Goal: Task Accomplishment & Management: Manage account settings

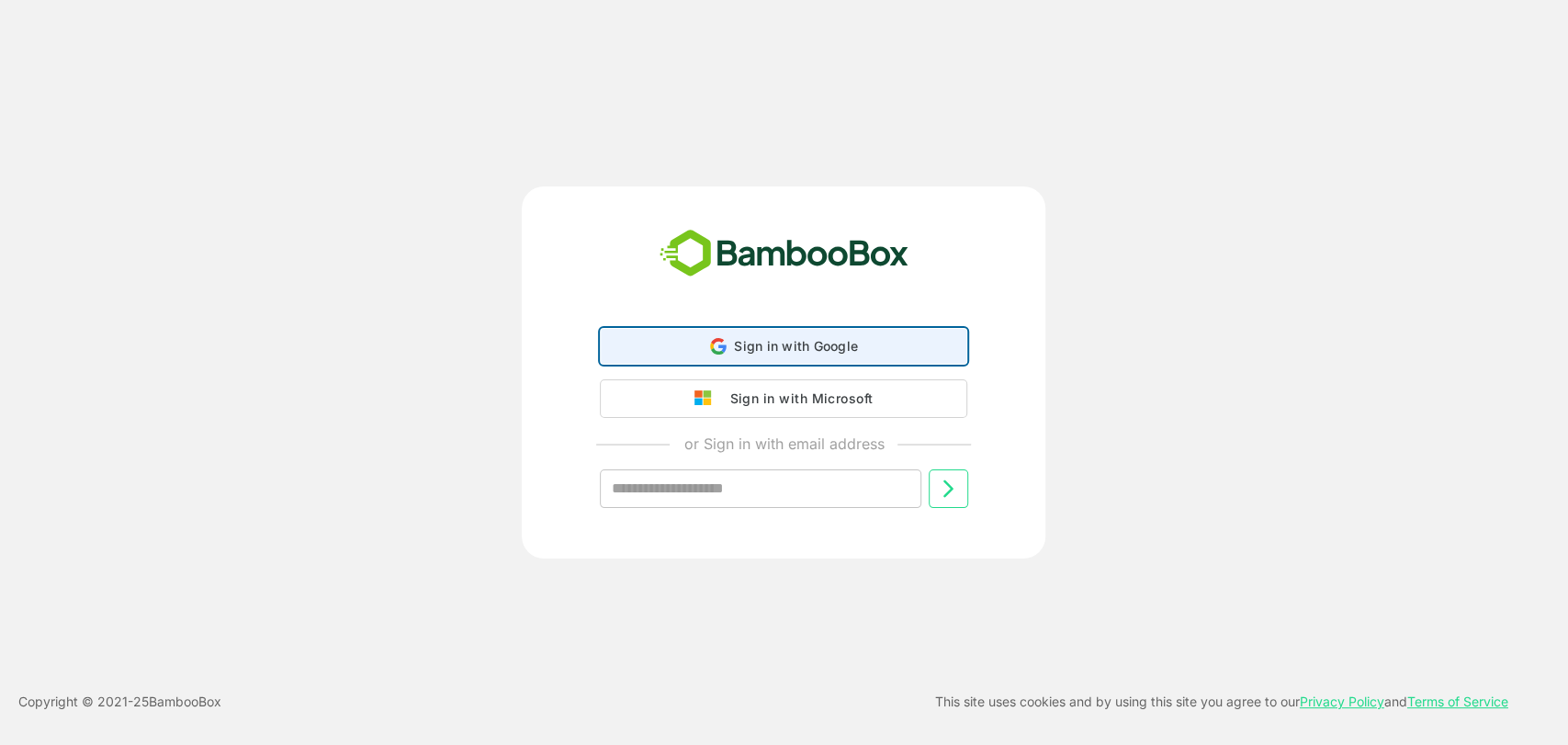
click at [755, 346] on span "Sign in with Google" at bounding box center [795, 346] width 124 height 16
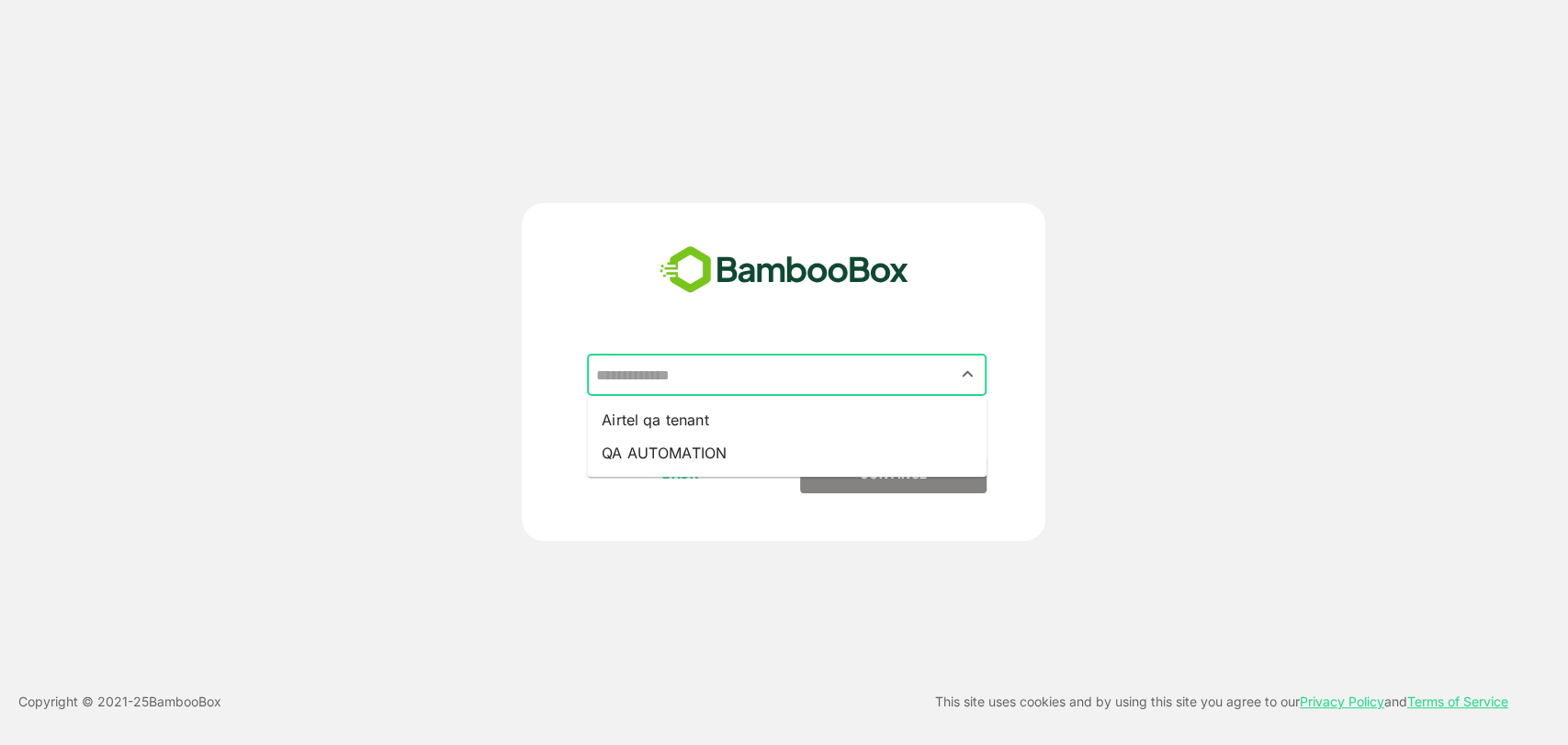
click at [740, 382] on input "text" at bounding box center [786, 374] width 392 height 35
click at [698, 460] on li "QA AUTOMATION" at bounding box center [786, 452] width 399 height 33
type input "**********"
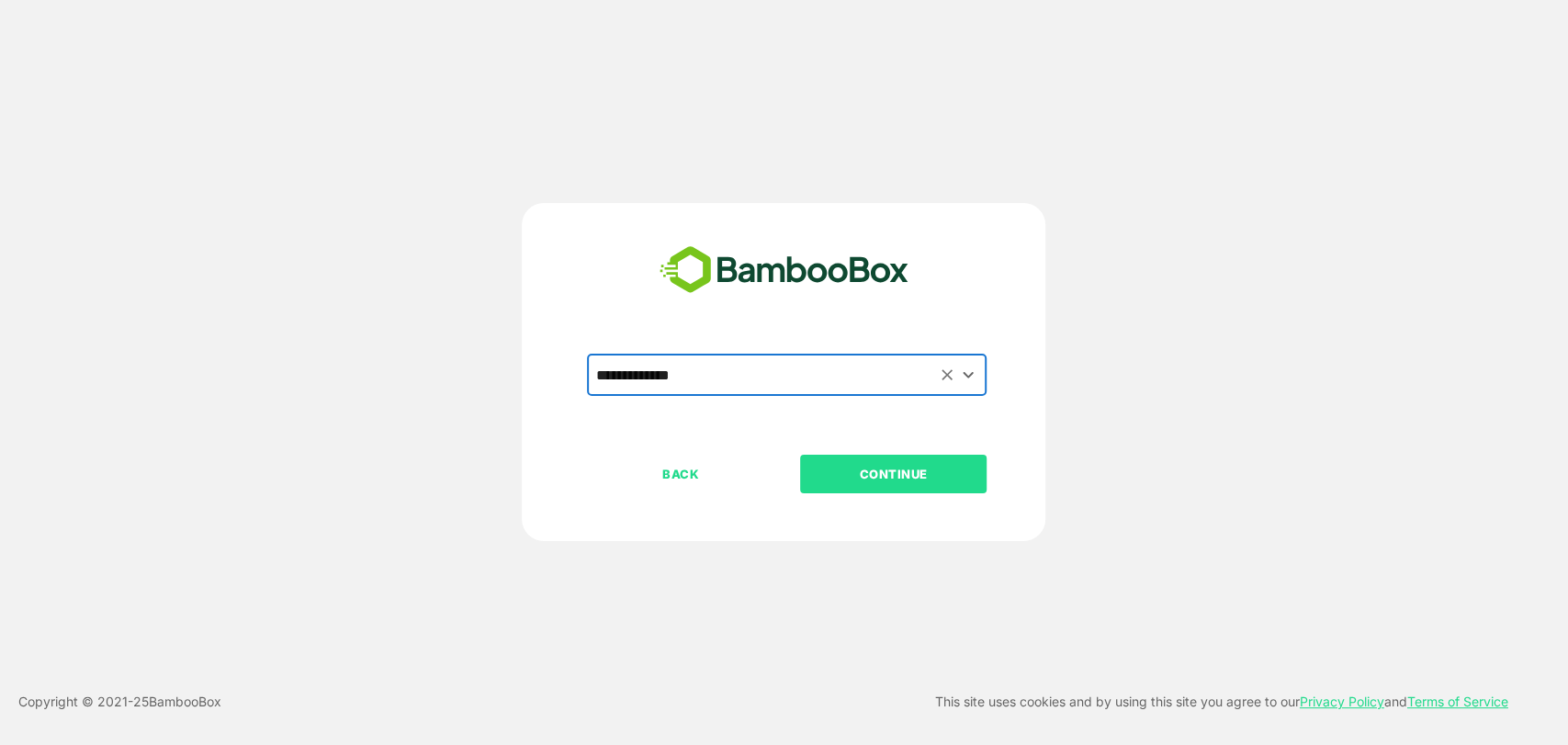
click at [924, 481] on p "CONTINUE" at bounding box center [893, 474] width 184 height 20
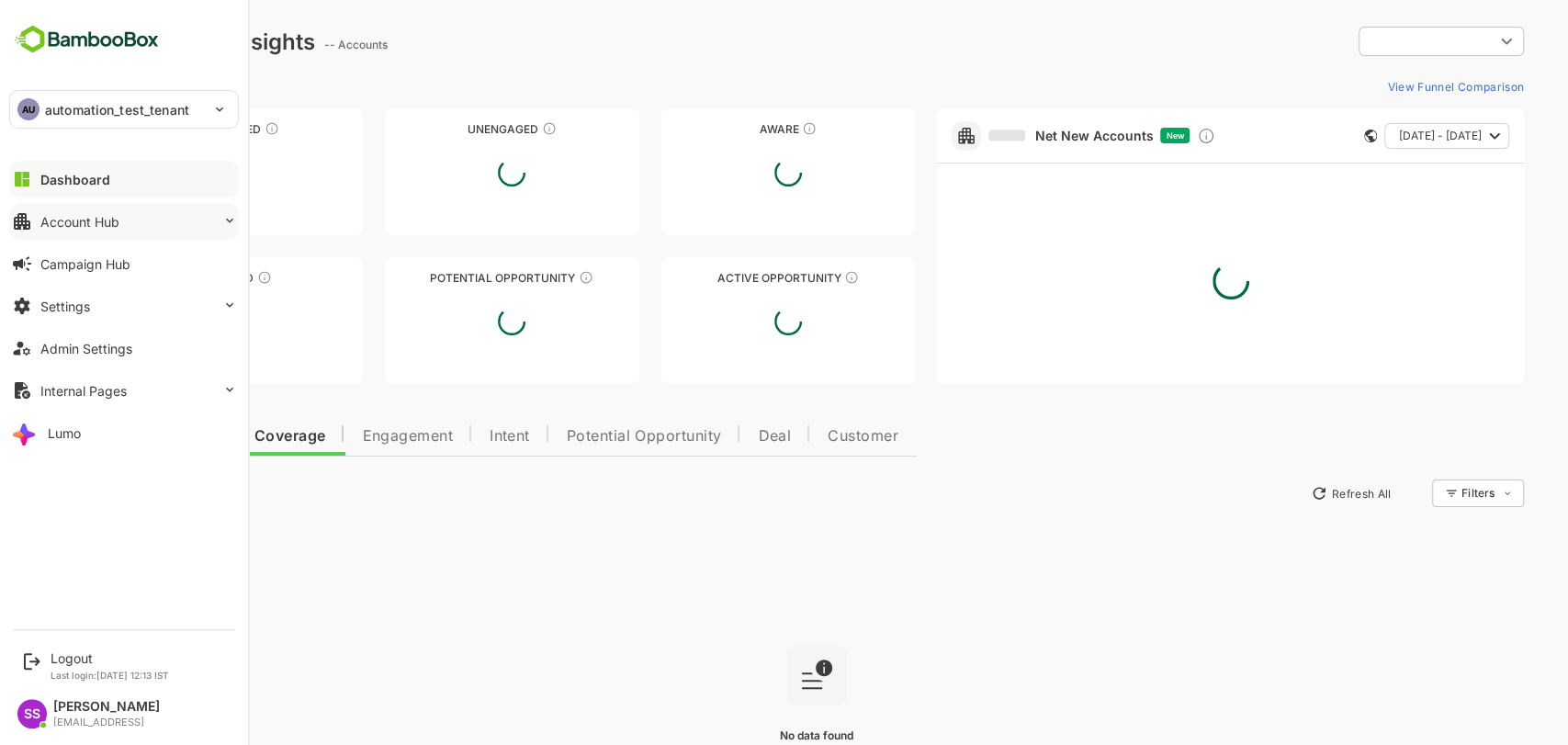
type input "**********"
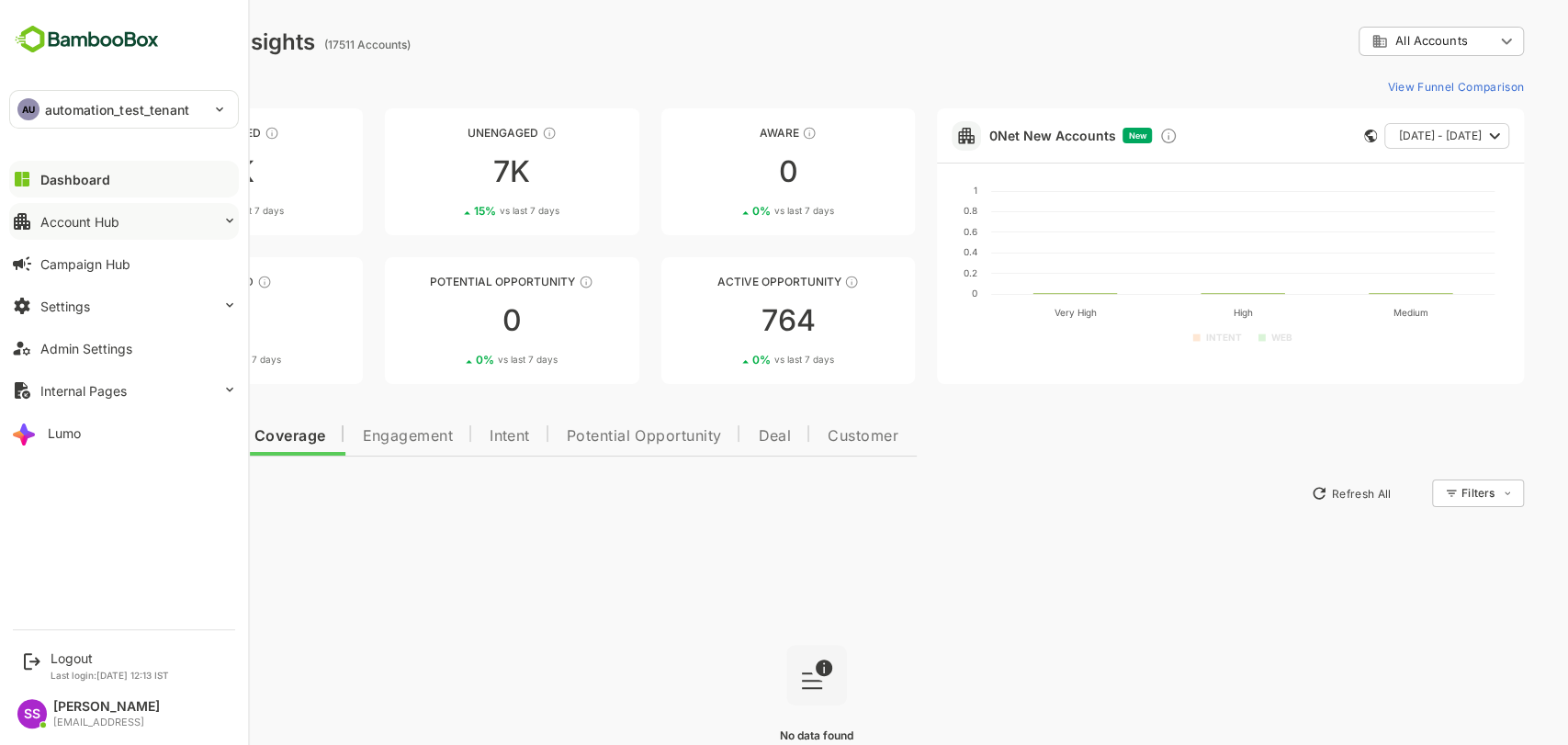
click at [222, 220] on icon at bounding box center [229, 221] width 15 height 15
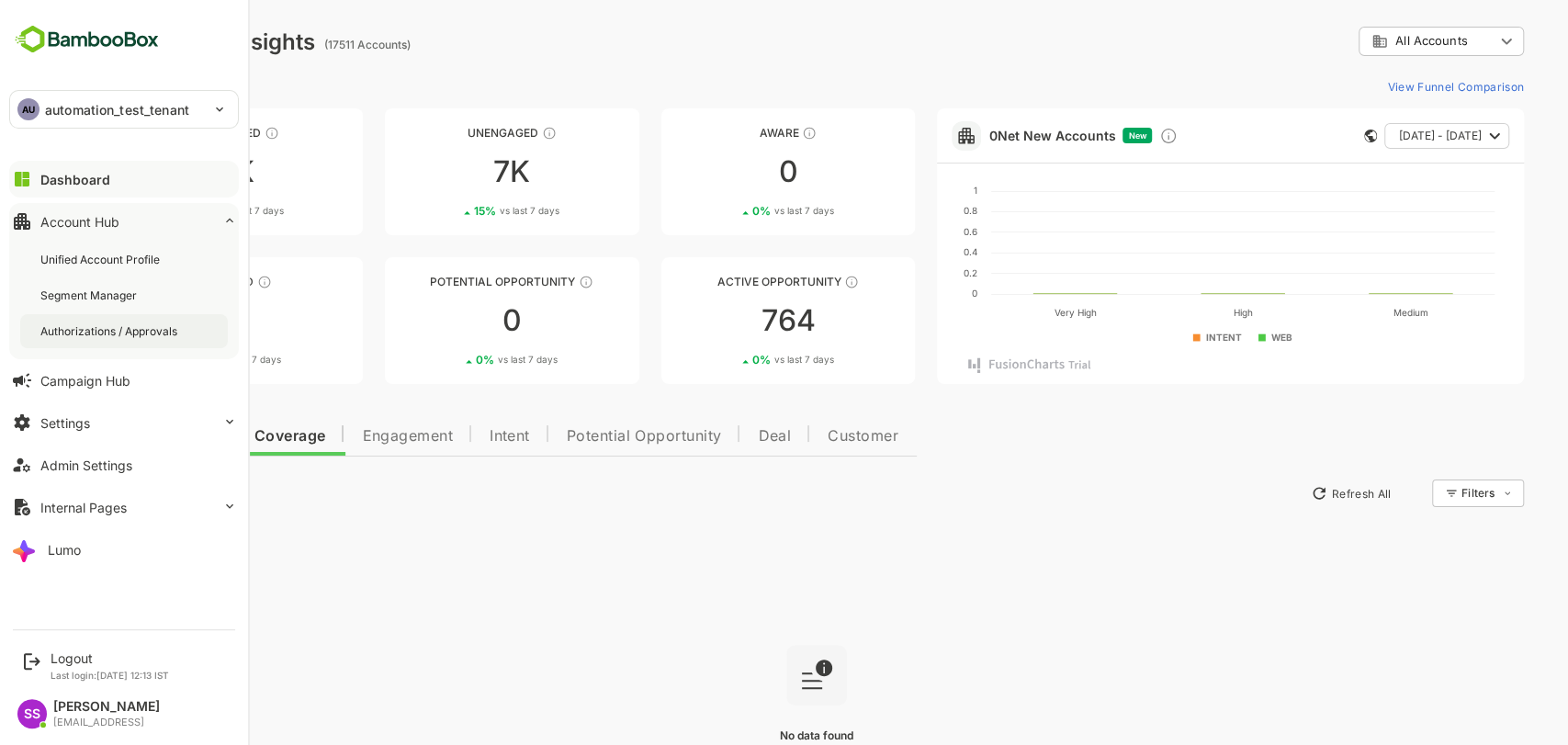
click at [124, 331] on div "Authorizations / Approvals" at bounding box center [110, 332] width 140 height 16
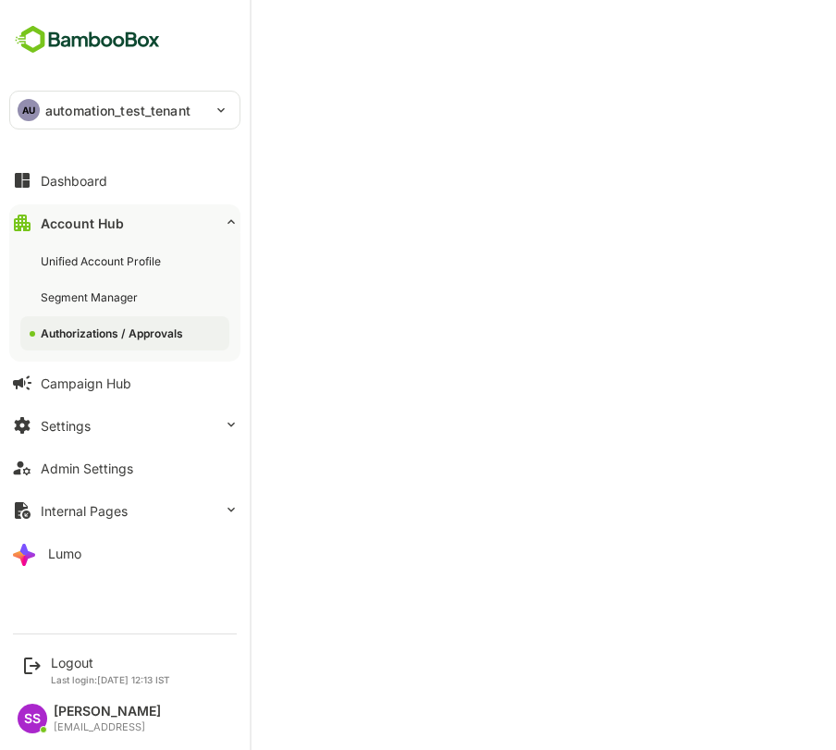
click at [113, 329] on div "Authorizations / Approvals" at bounding box center [114, 334] width 146 height 16
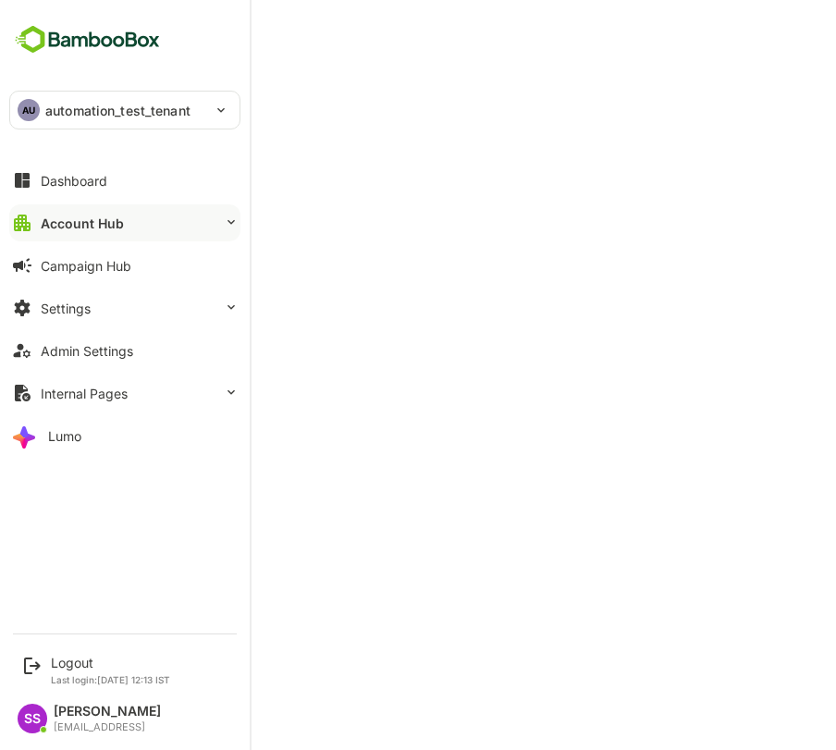
click at [225, 216] on icon at bounding box center [231, 222] width 15 height 15
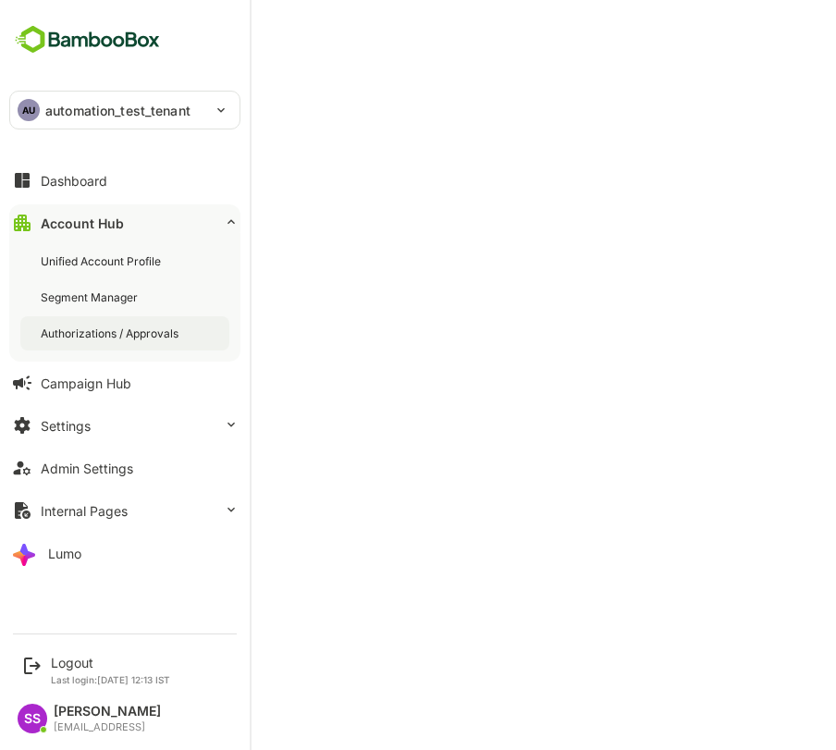
click at [97, 335] on div "Authorizations / Approvals" at bounding box center [111, 334] width 141 height 16
click at [60, 289] on div "Segment Manager" at bounding box center [91, 297] width 101 height 16
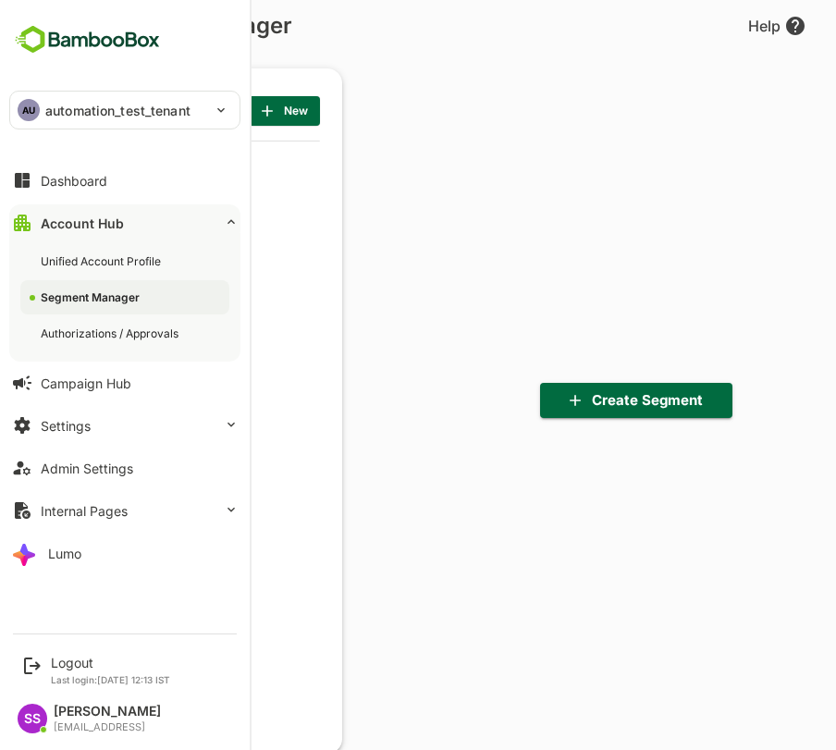
scroll to position [521, 228]
click at [83, 341] on div "Authorizations / Approvals" at bounding box center [124, 333] width 209 height 34
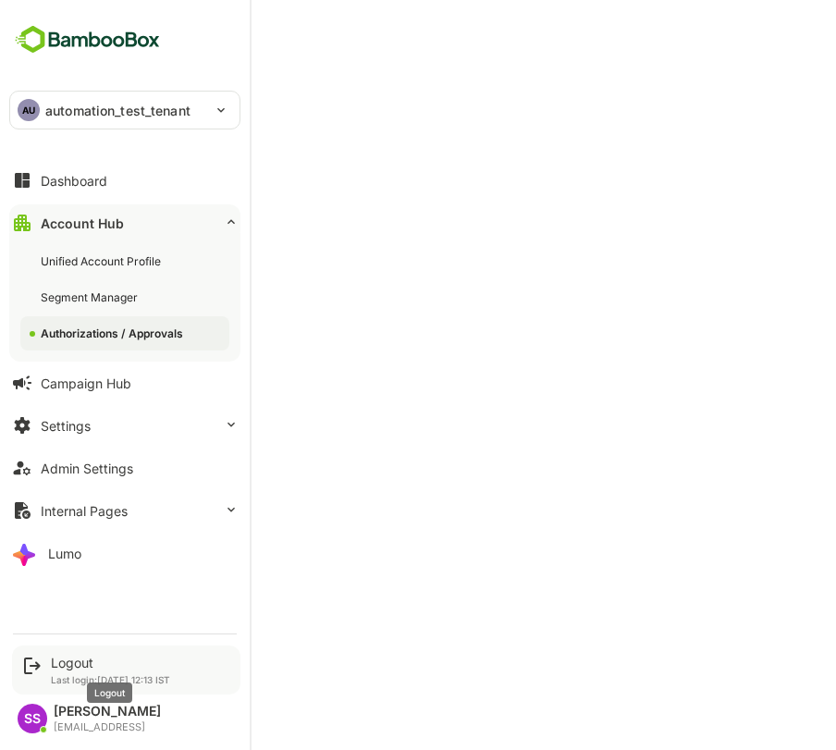
click at [65, 668] on div "Logout" at bounding box center [110, 663] width 119 height 16
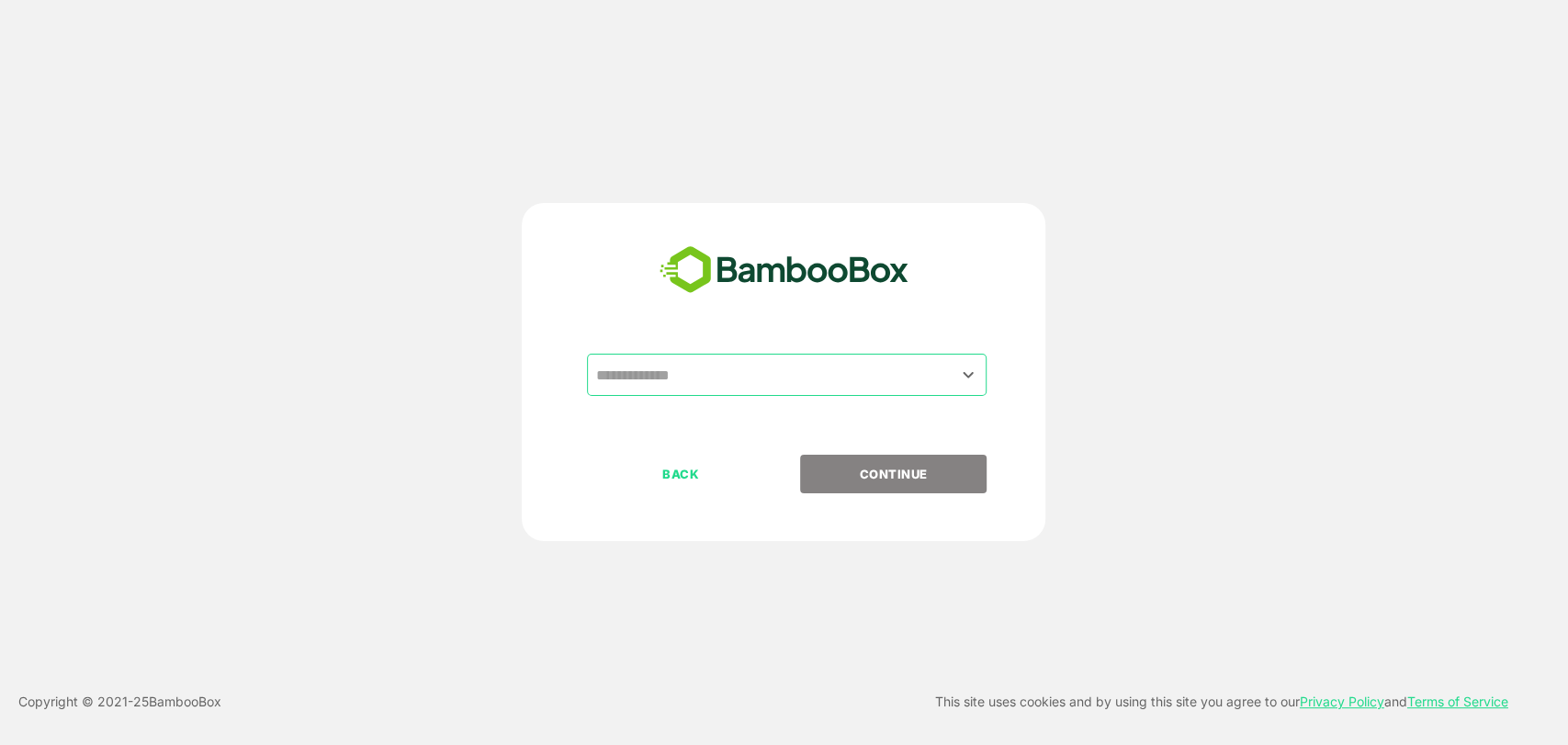
click at [676, 366] on input "text" at bounding box center [786, 374] width 392 height 35
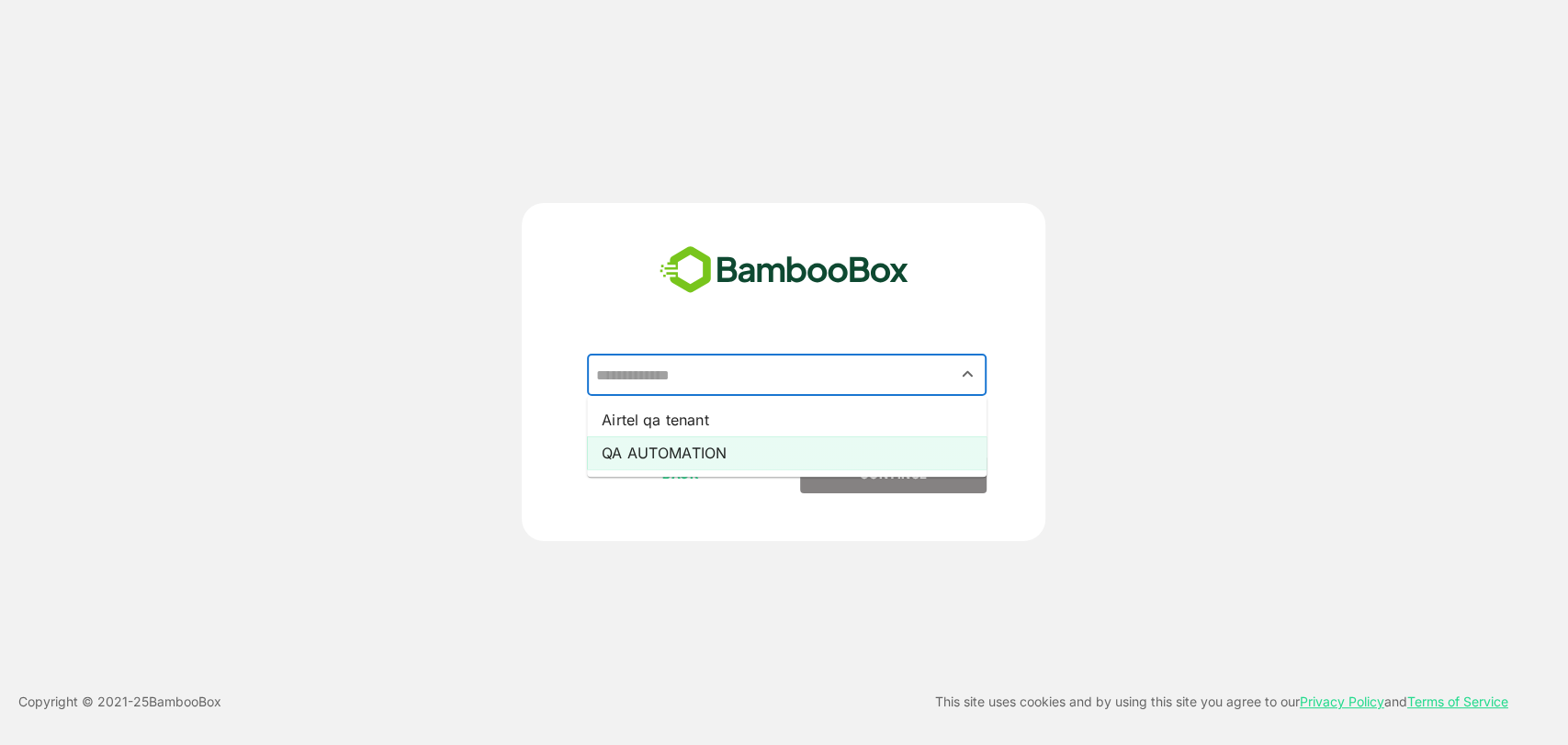
click at [683, 448] on li "QA AUTOMATION" at bounding box center [786, 452] width 399 height 33
type input "**********"
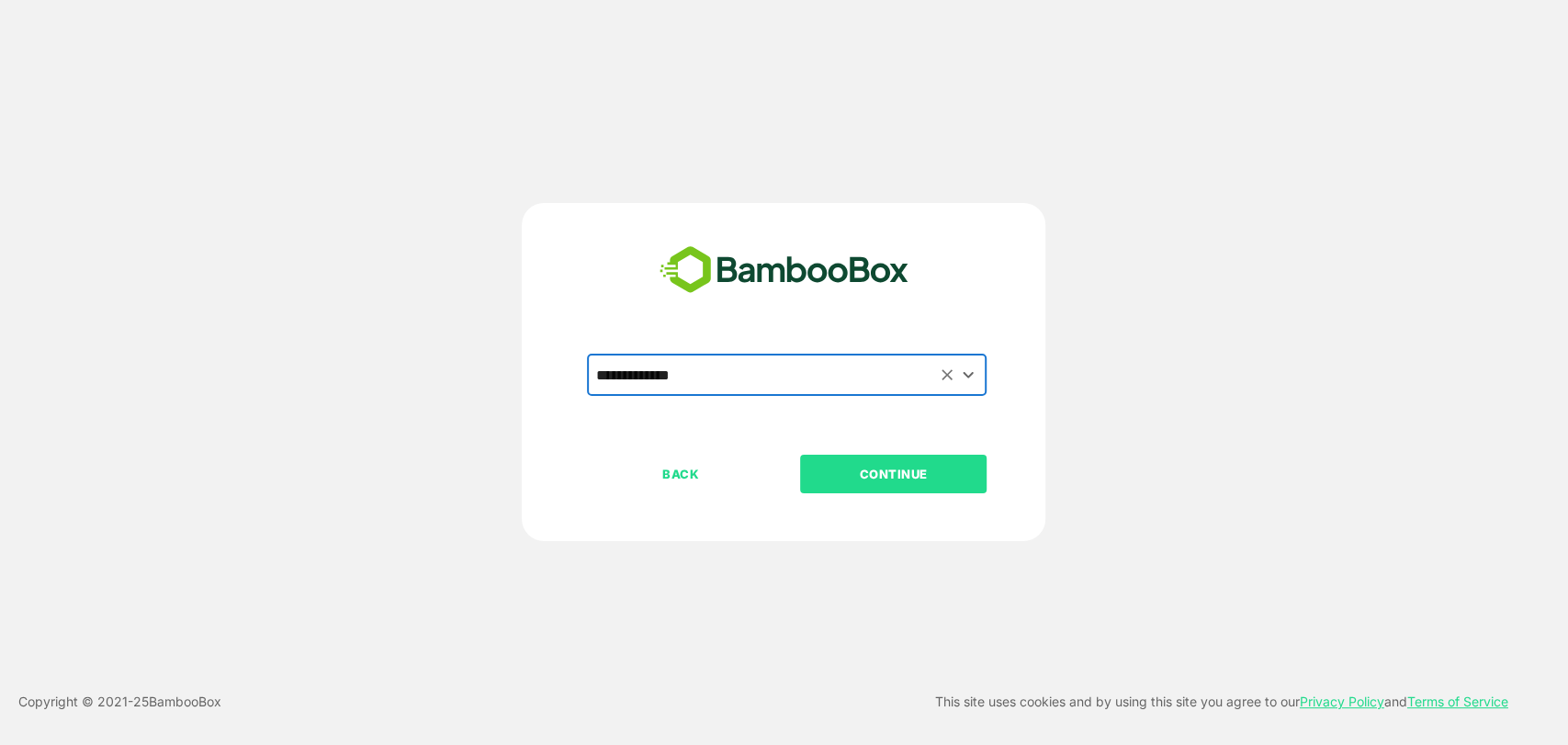
click at [877, 480] on p "CONTINUE" at bounding box center [893, 474] width 184 height 20
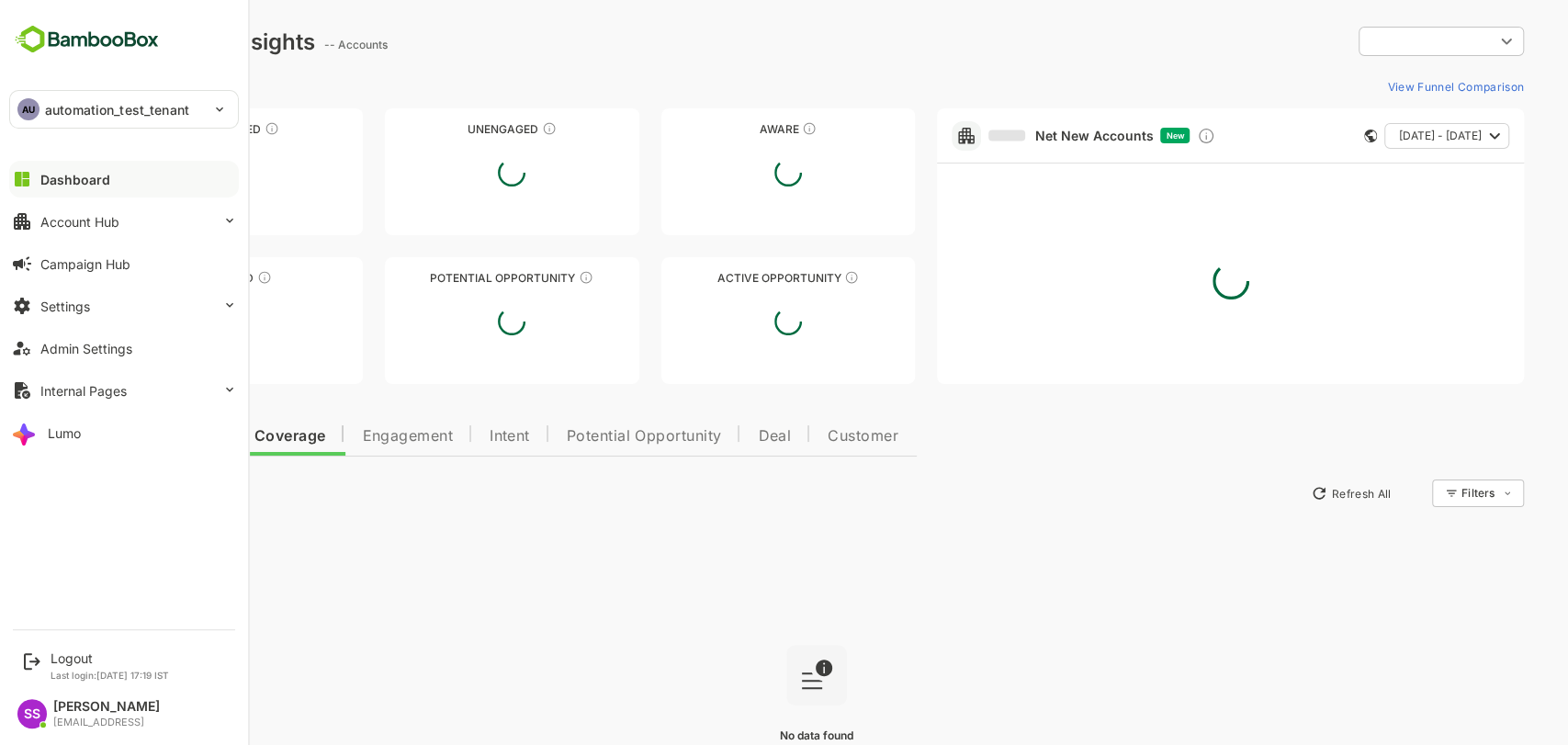
type input "**********"
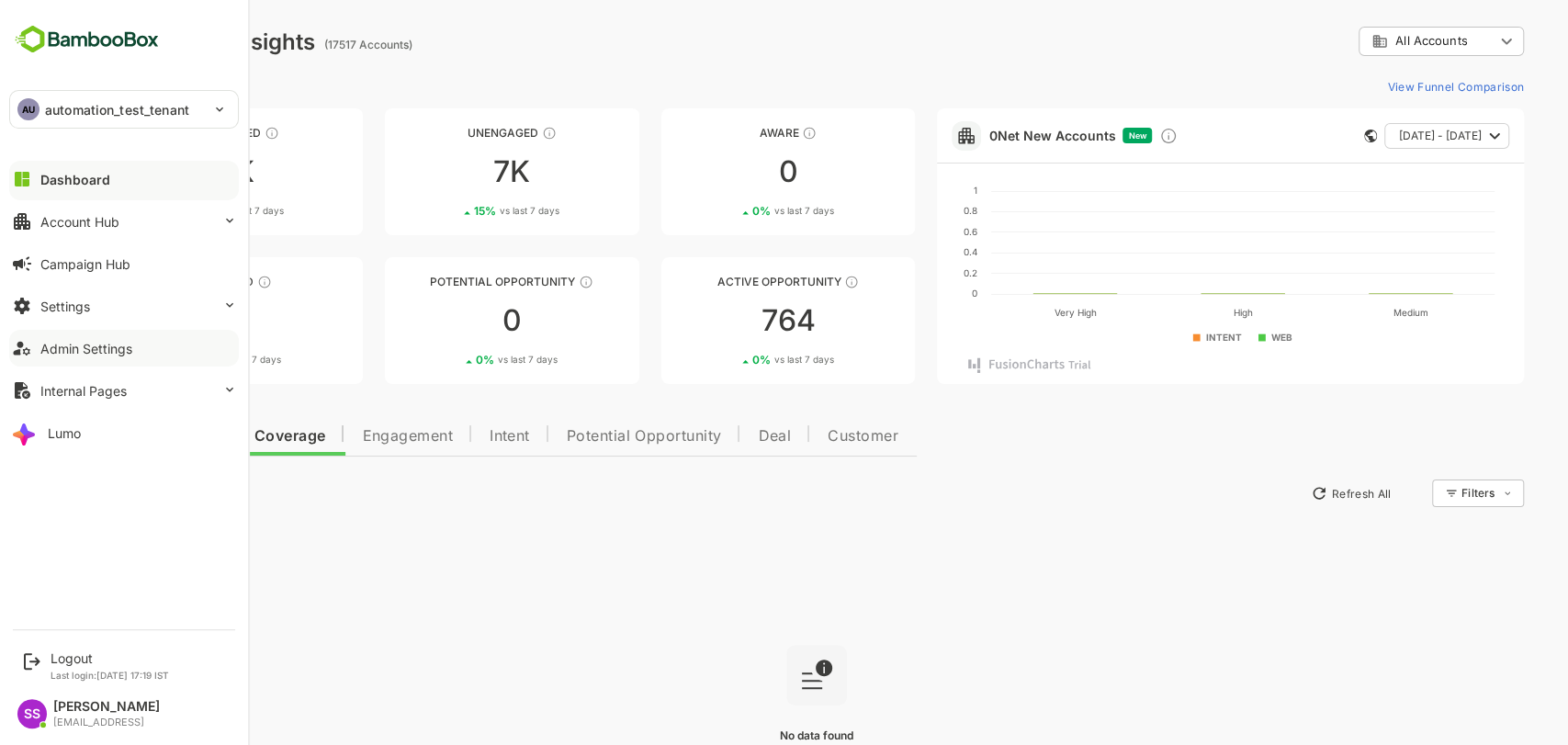
click at [88, 352] on div "Admin Settings" at bounding box center [86, 349] width 91 height 16
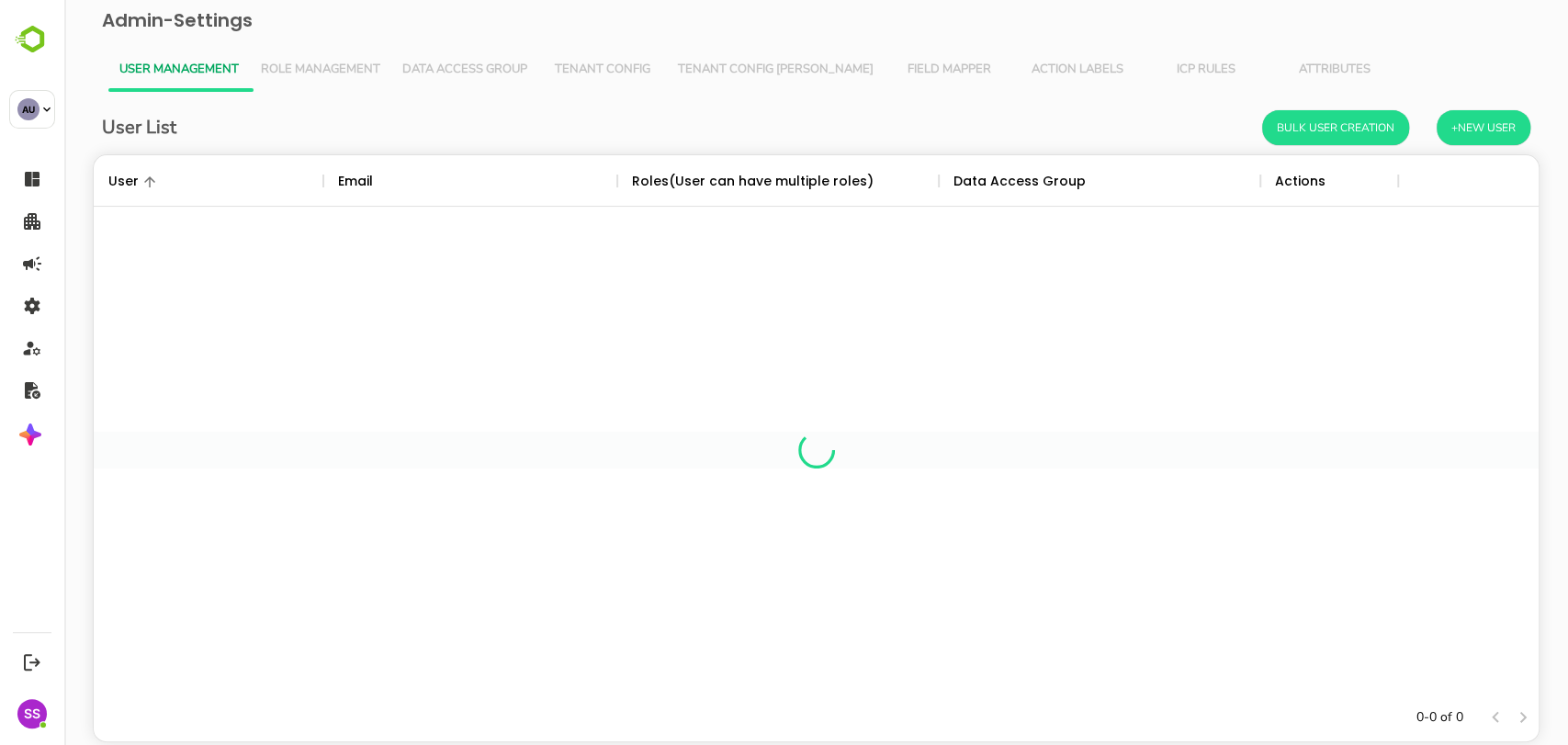
scroll to position [522, 1413]
